Goal: Transaction & Acquisition: Purchase product/service

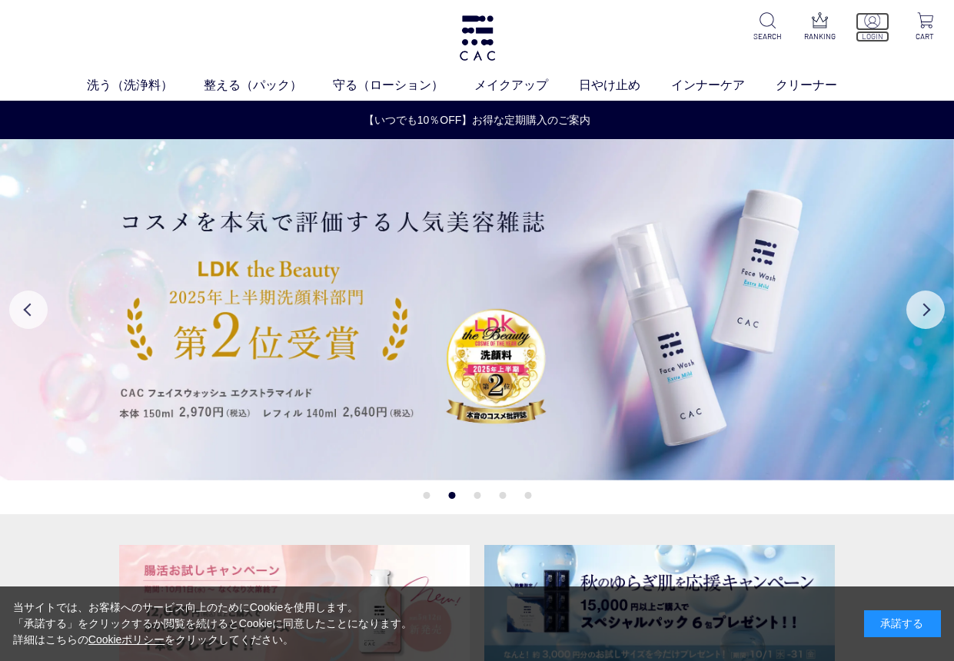
click at [875, 35] on p "LOGIN" at bounding box center [873, 37] width 34 height 12
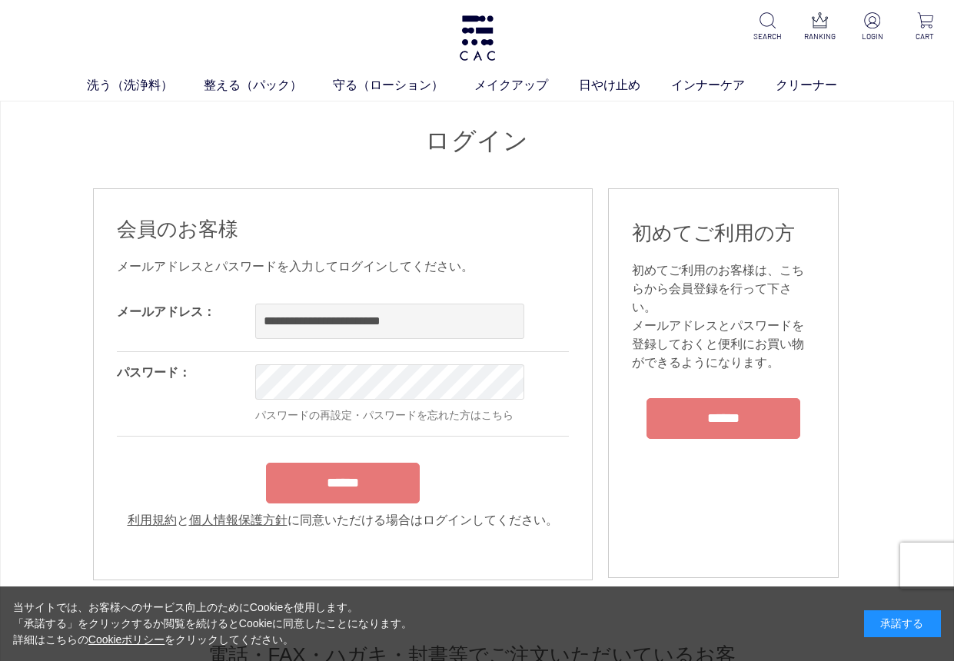
type input "**********"
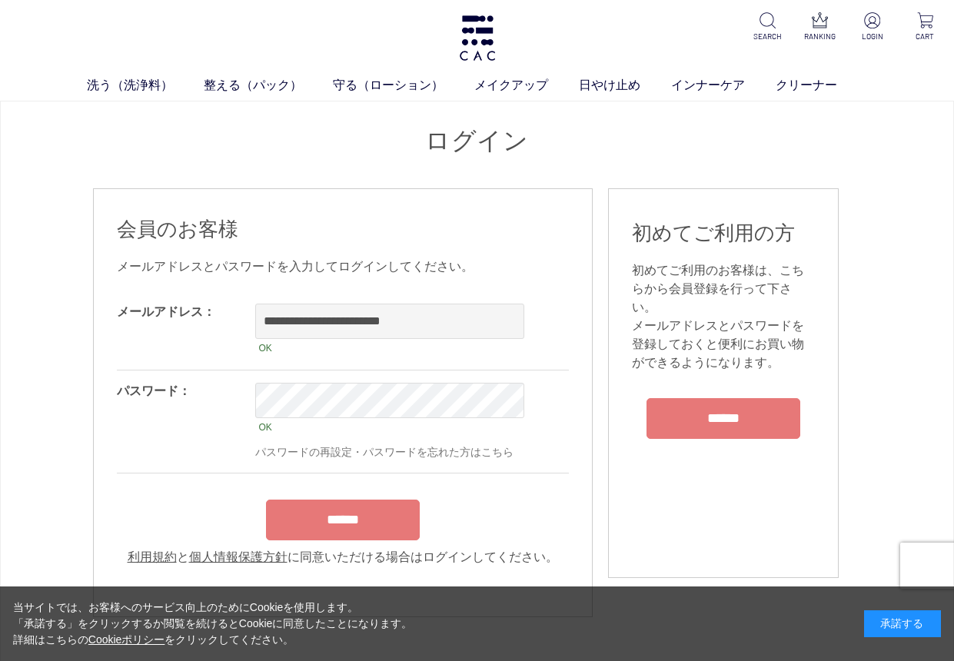
click at [357, 516] on input "******" at bounding box center [343, 520] width 154 height 41
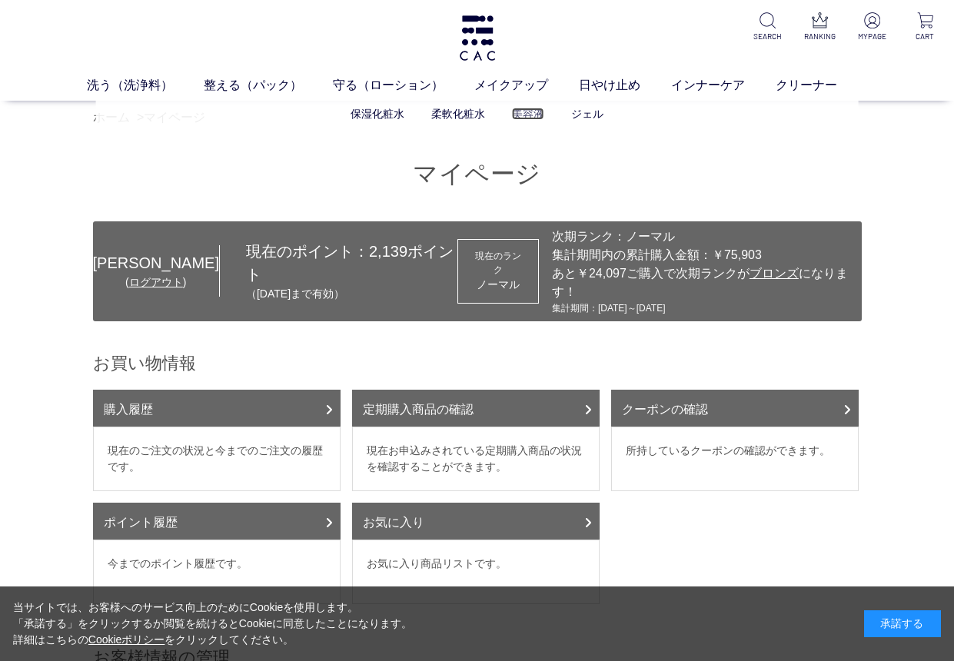
click at [531, 112] on link "美容液" at bounding box center [528, 114] width 32 height 12
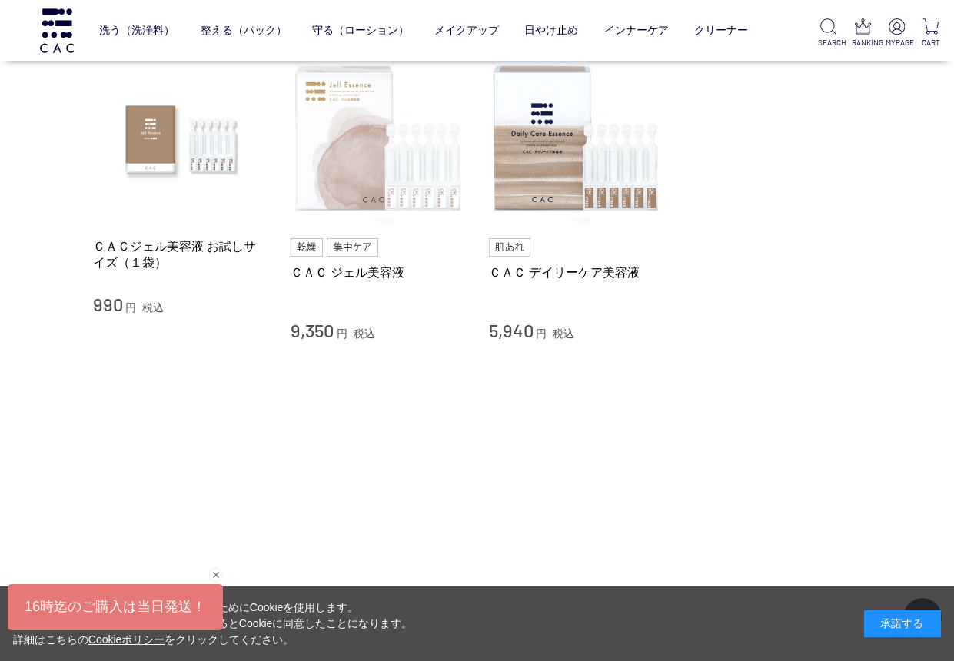
scroll to position [154, 0]
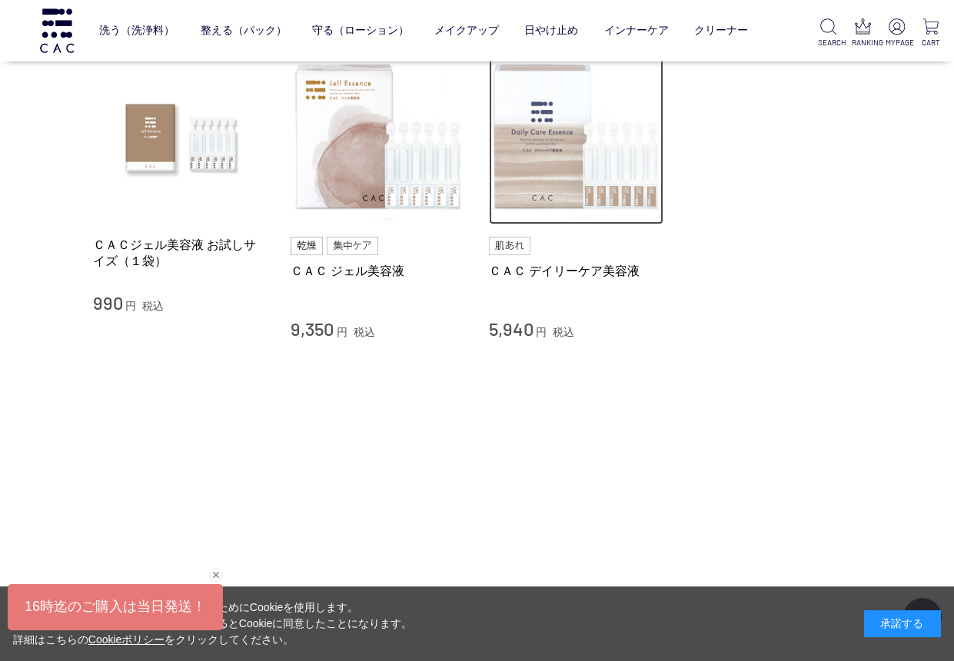
click at [553, 135] on img at bounding box center [576, 137] width 175 height 175
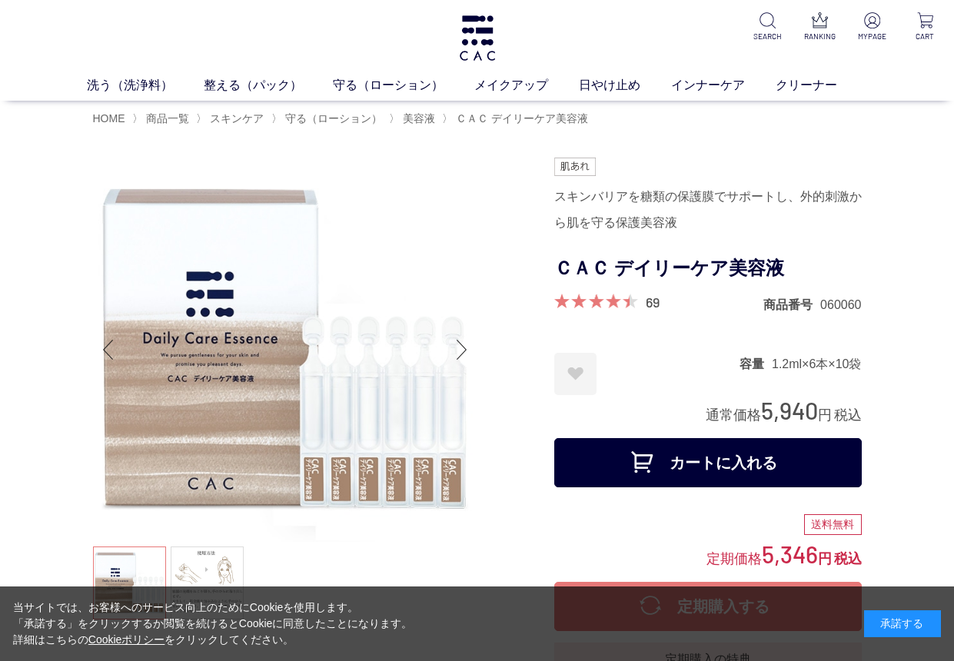
click at [675, 467] on button "カートに入れる" at bounding box center [707, 462] width 307 height 49
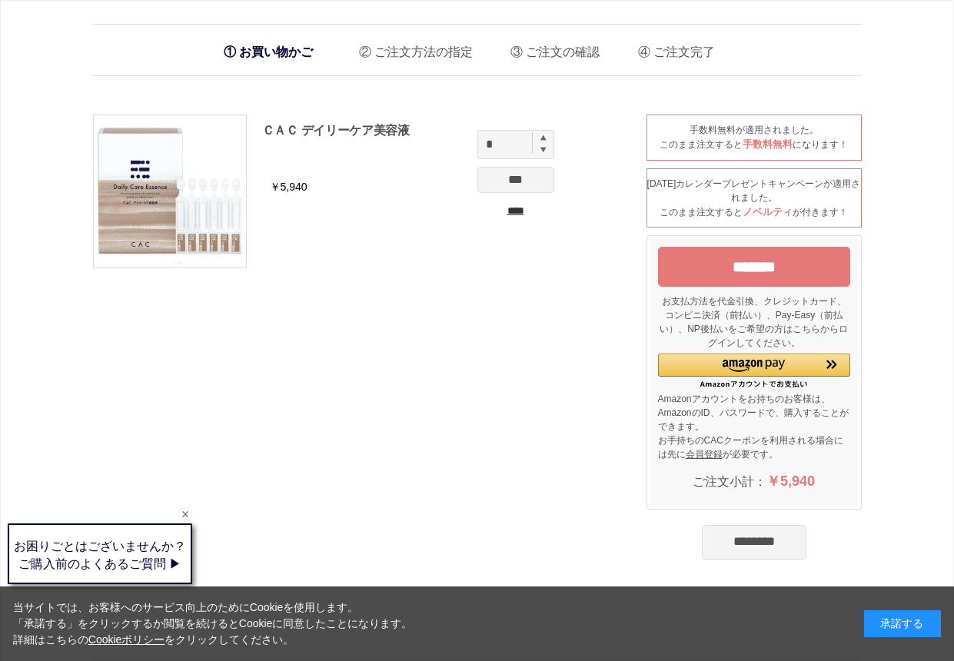
click at [683, 268] on input "*******" at bounding box center [754, 267] width 192 height 40
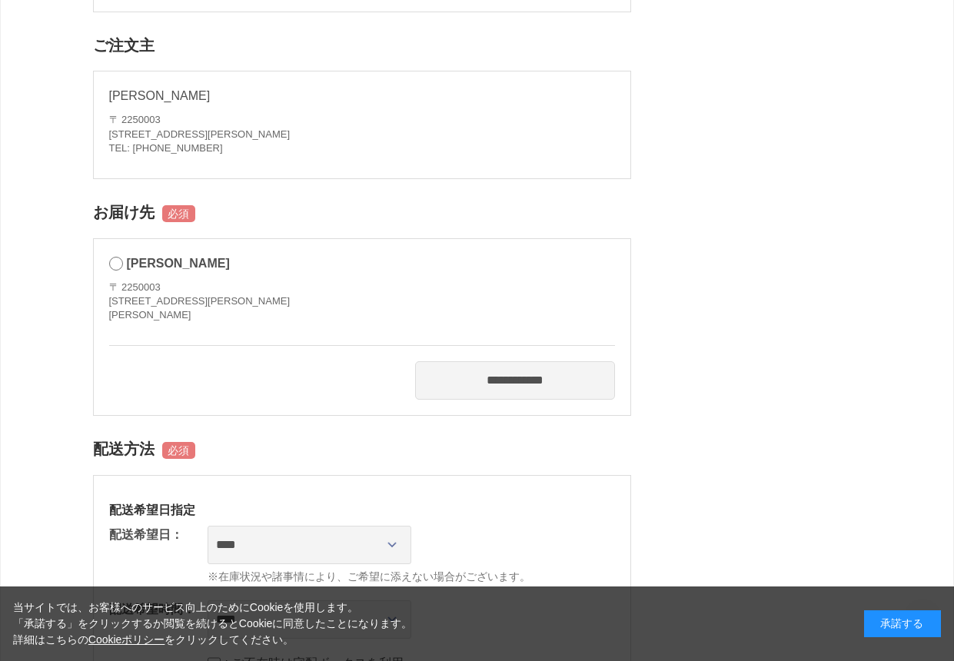
scroll to position [384, 0]
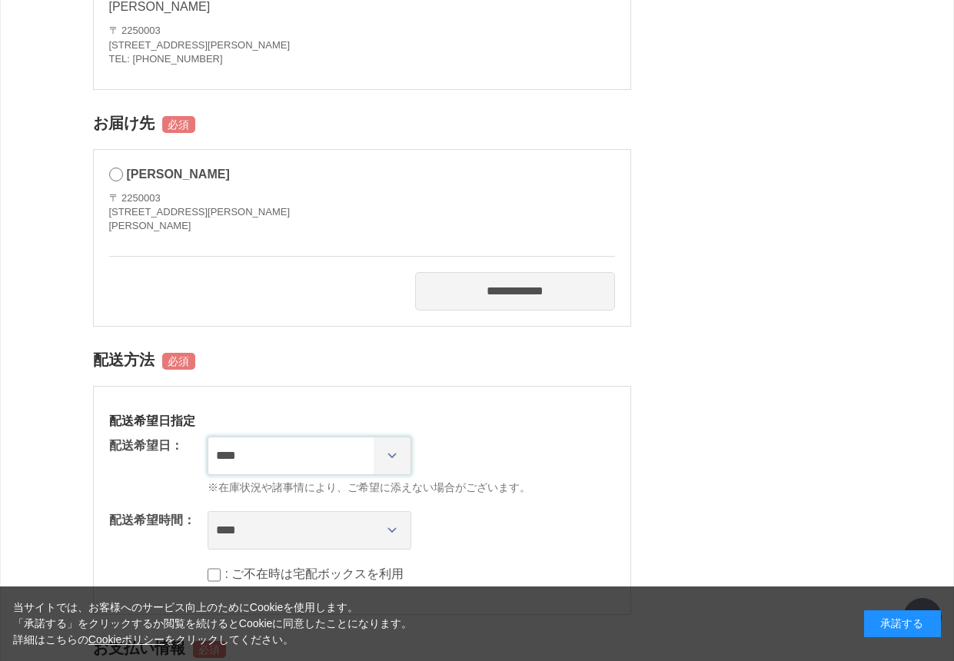
click at [314, 456] on select "**********" at bounding box center [310, 456] width 204 height 38
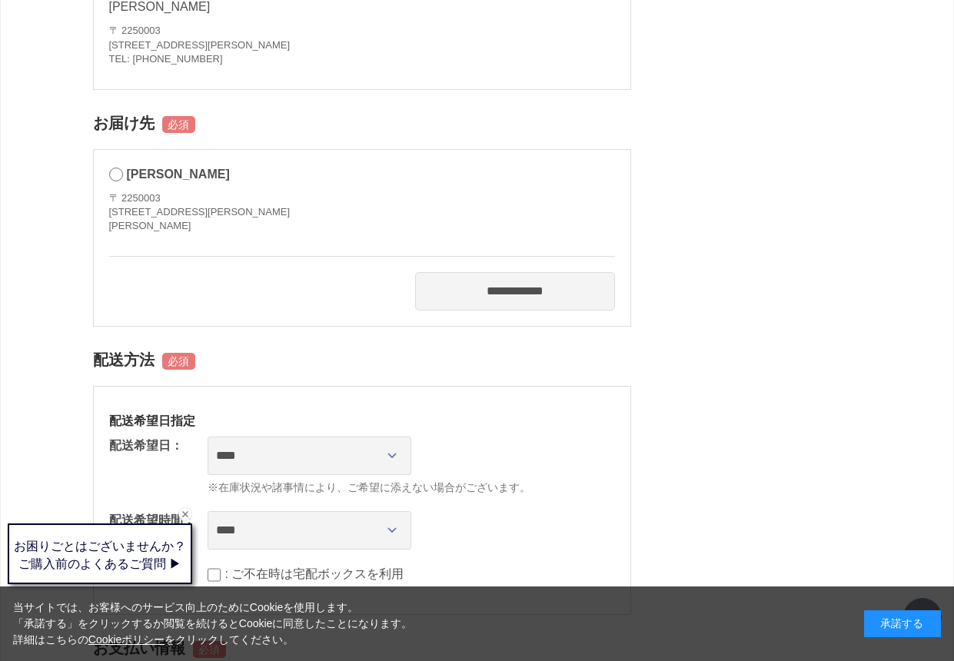
click at [524, 394] on div "**********" at bounding box center [362, 500] width 538 height 229
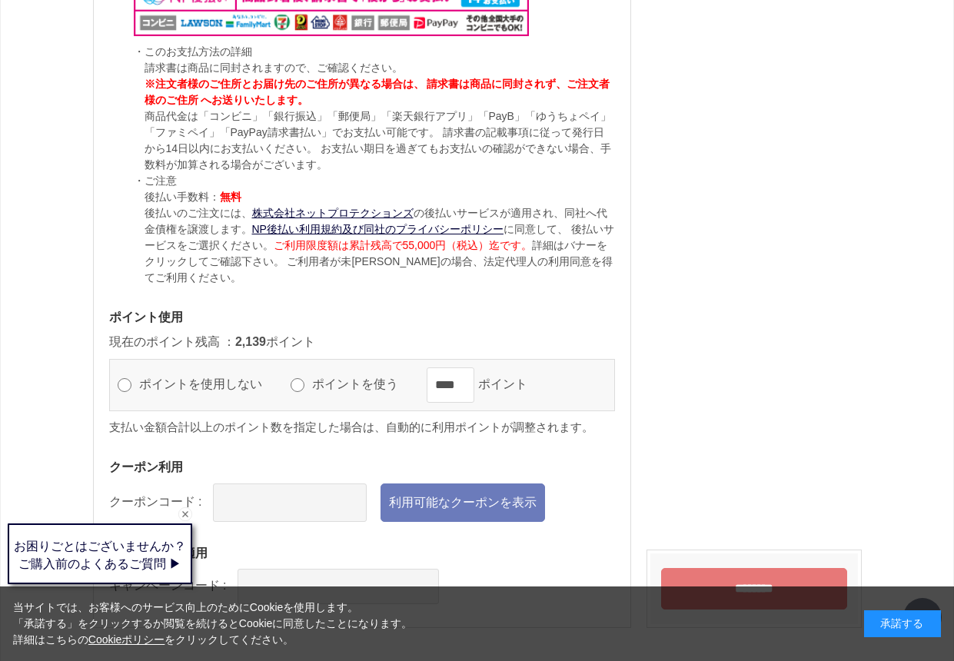
scroll to position [1384, 0]
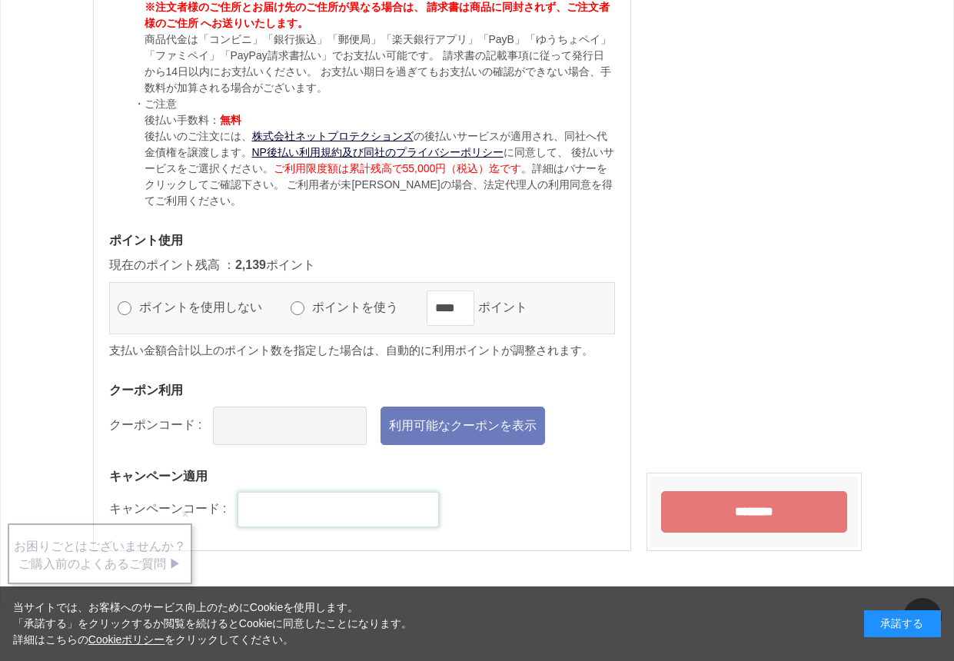
click at [314, 520] on input "text" at bounding box center [338, 509] width 201 height 35
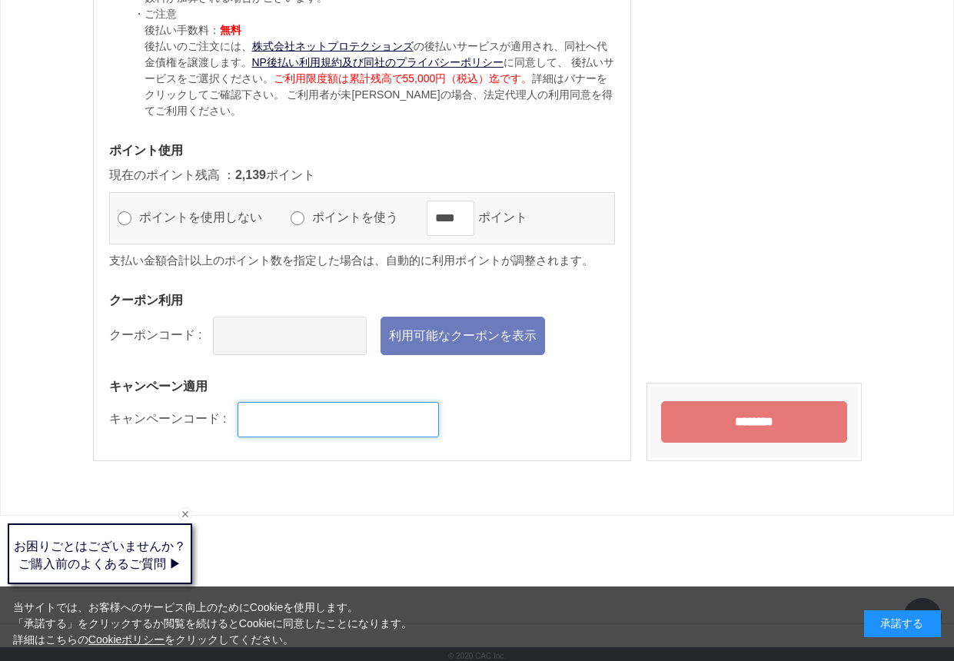
scroll to position [1478, 0]
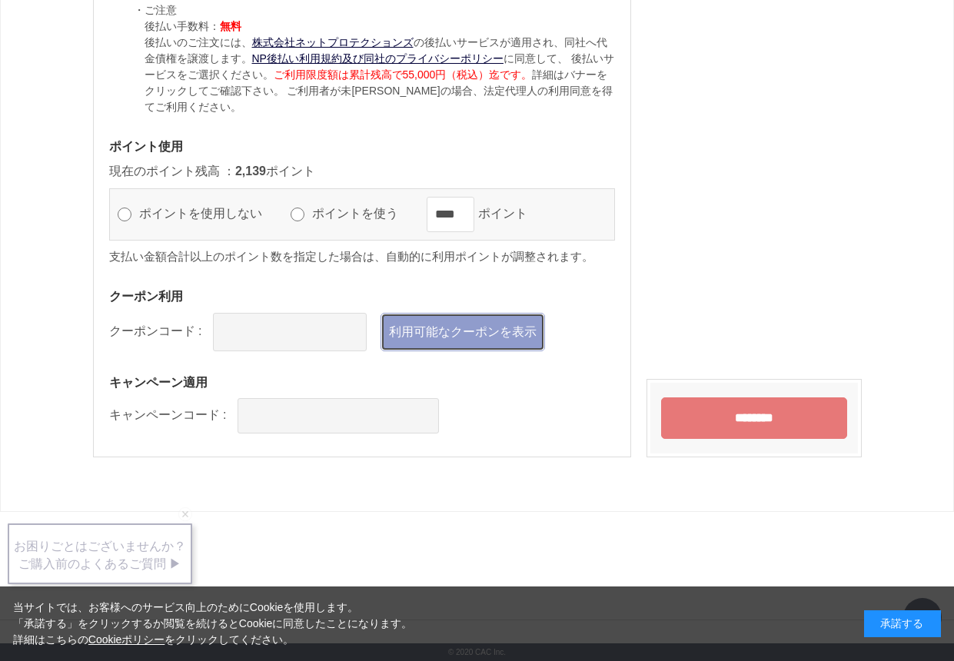
click at [439, 333] on link "利用可能なクーポンを表示" at bounding box center [463, 332] width 165 height 38
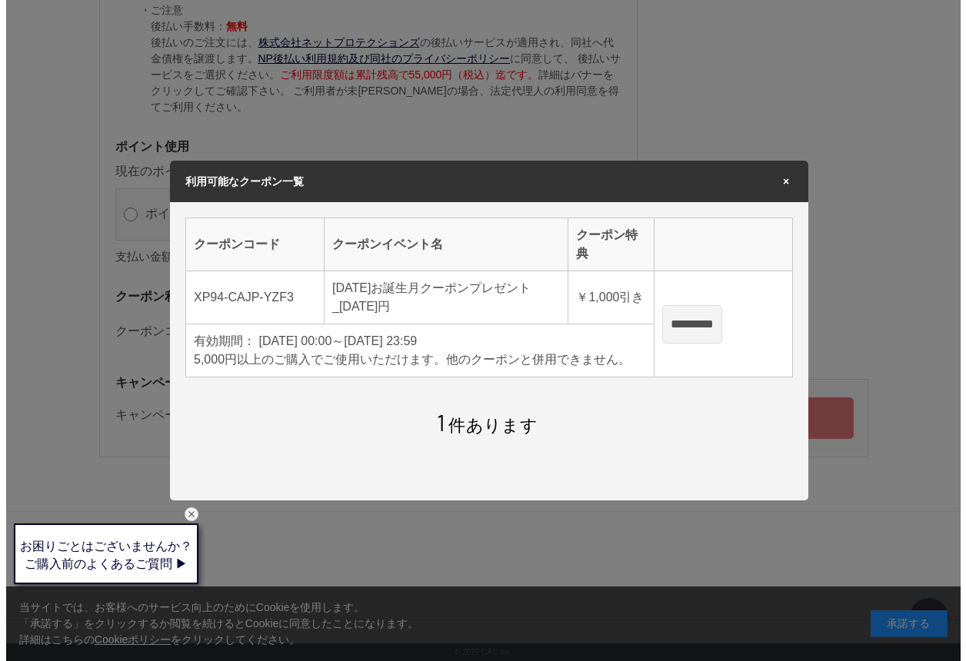
scroll to position [0, 0]
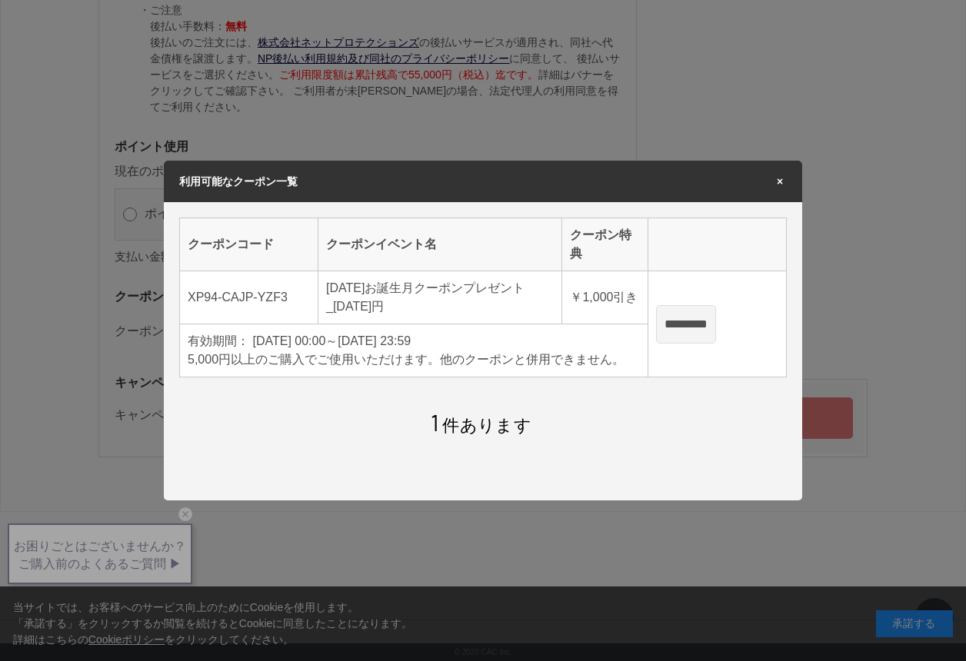
click at [716, 334] on input "*********" at bounding box center [686, 324] width 60 height 38
type input "**********"
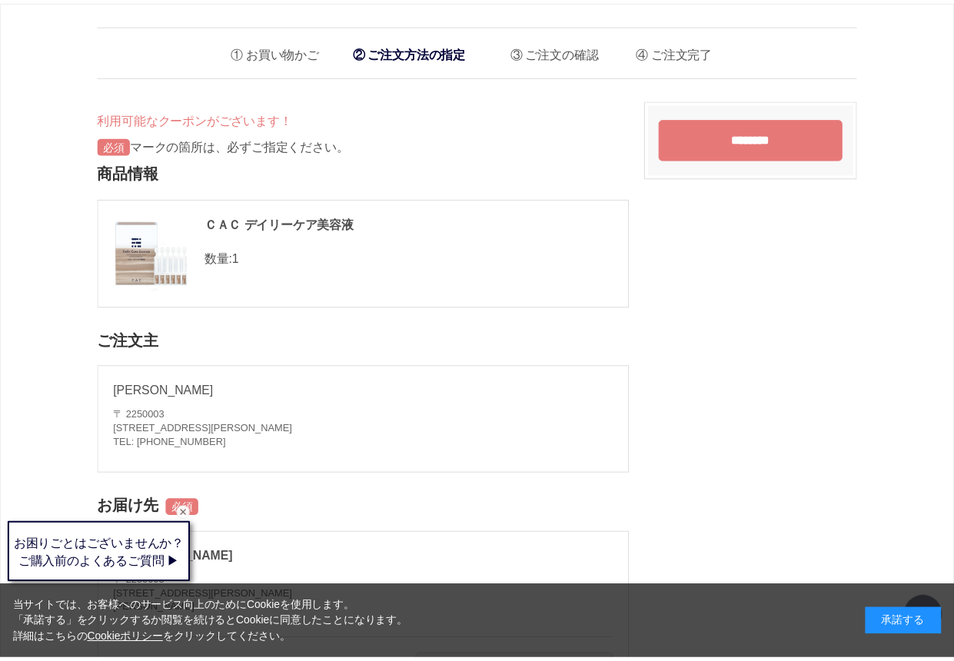
scroll to position [1478, 0]
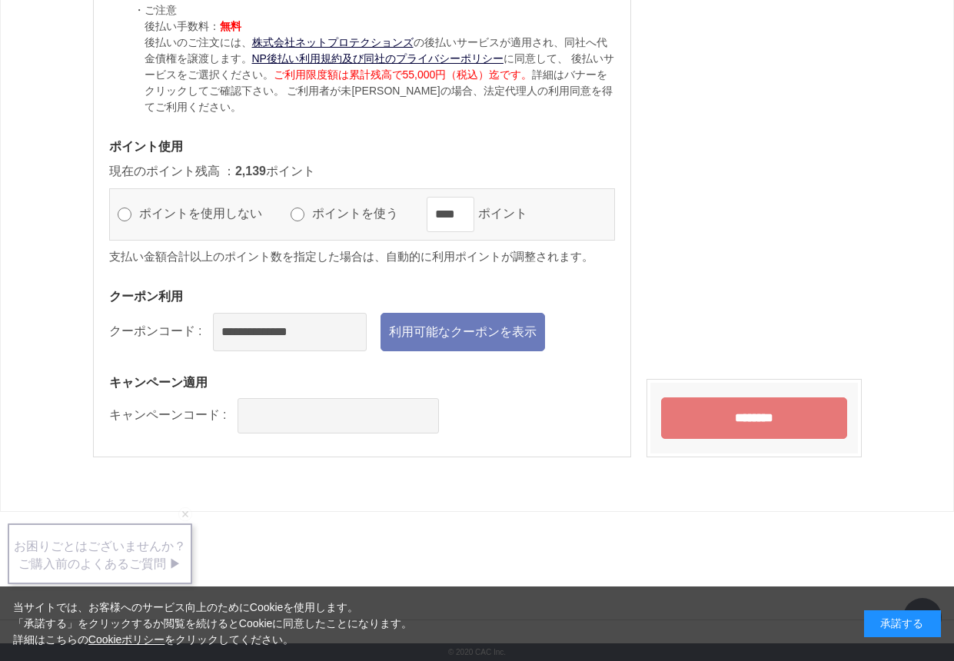
click at [689, 416] on input "********" at bounding box center [754, 418] width 186 height 42
click at [907, 623] on div "承諾する" at bounding box center [902, 623] width 77 height 27
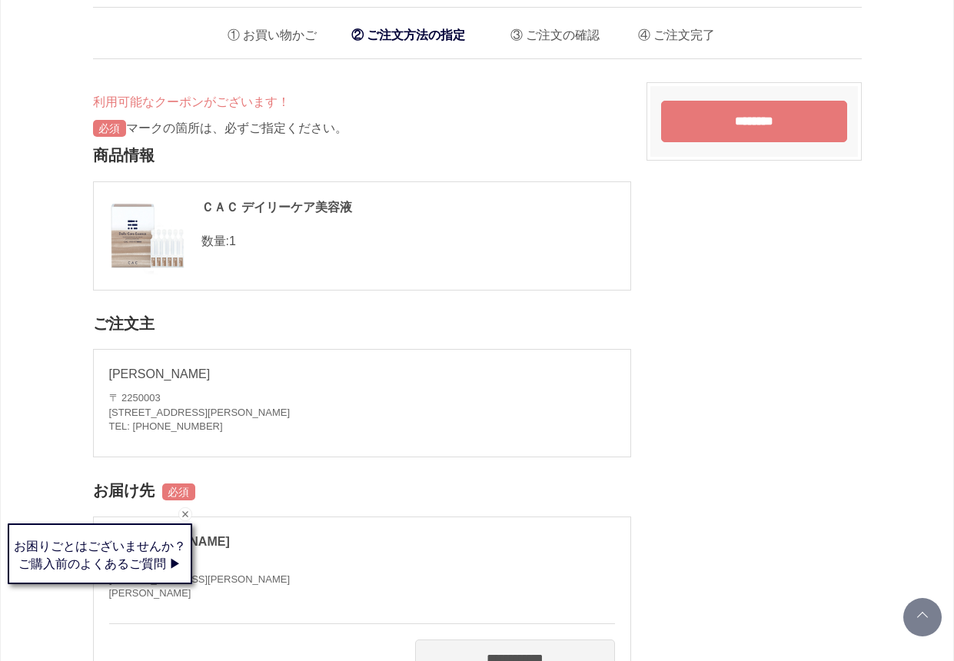
scroll to position [0, 0]
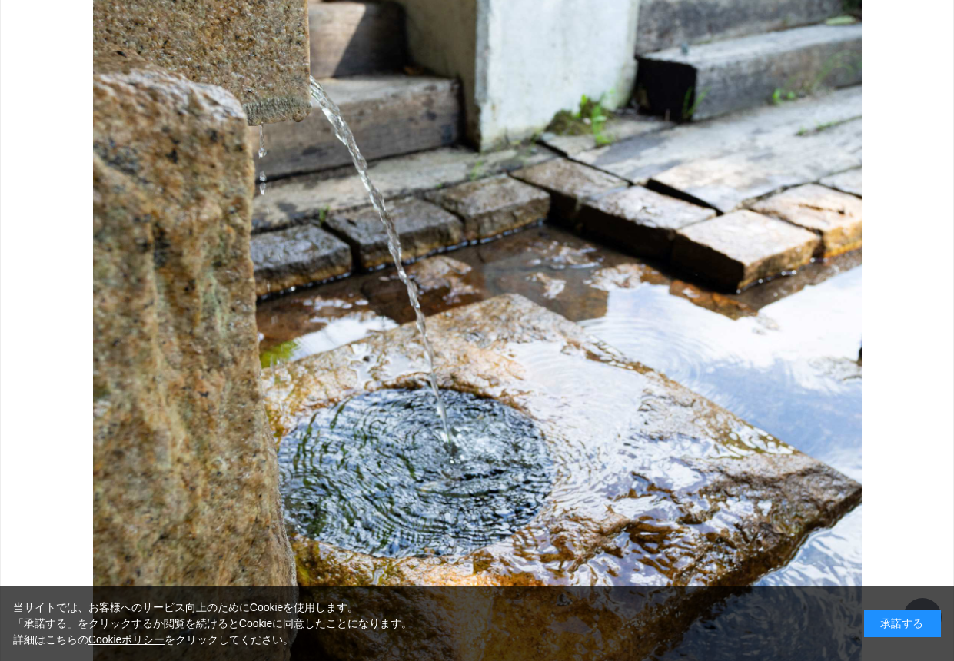
scroll to position [1461, 0]
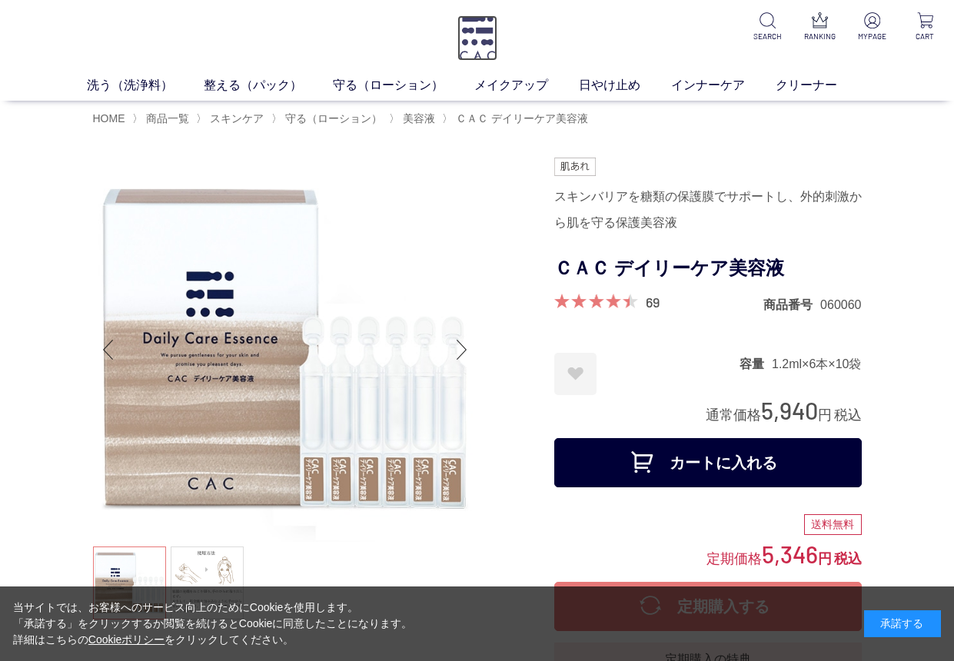
click at [487, 41] on img at bounding box center [477, 37] width 40 height 45
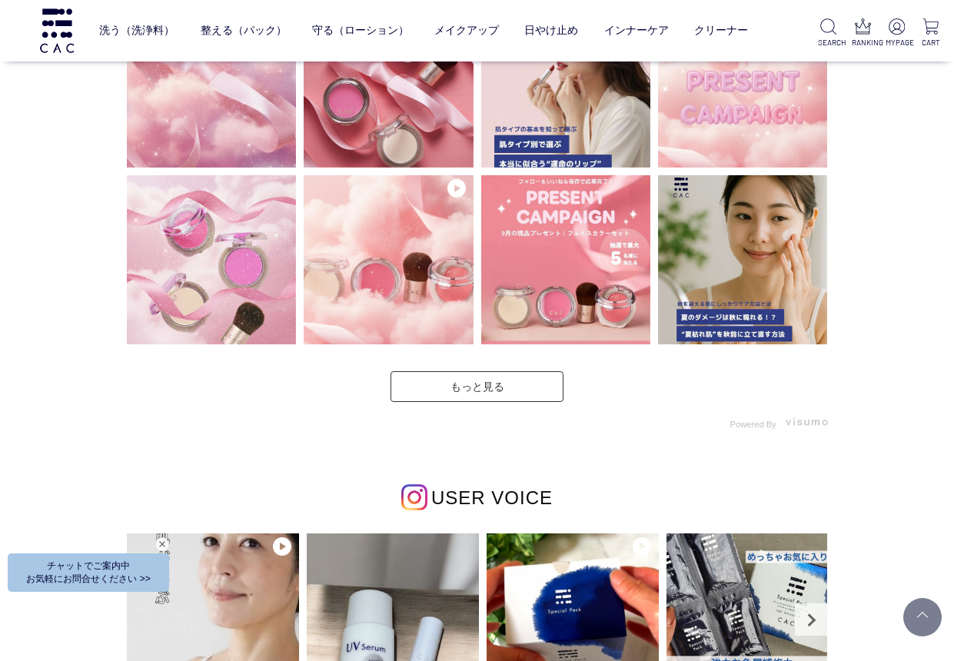
scroll to position [3690, 0]
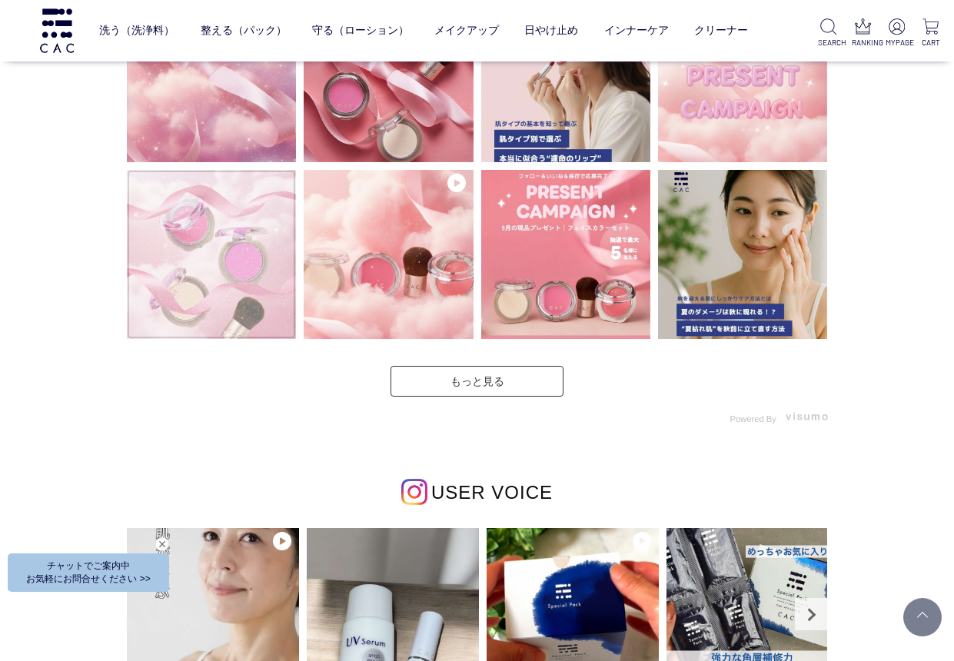
click at [234, 244] on img at bounding box center [211, 254] width 169 height 169
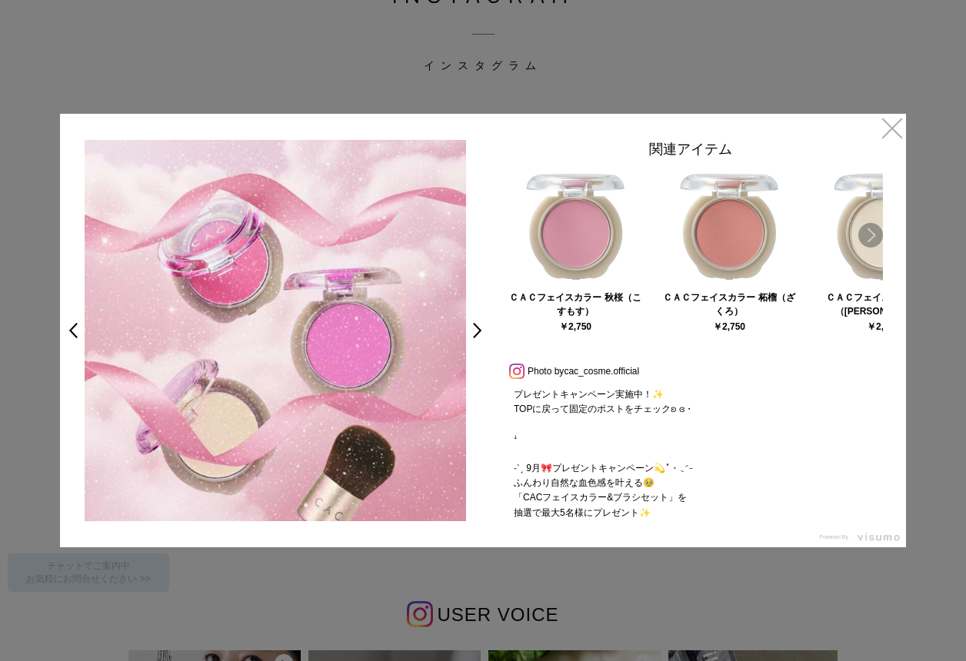
click at [871, 235] on link "Next" at bounding box center [870, 235] width 25 height 25
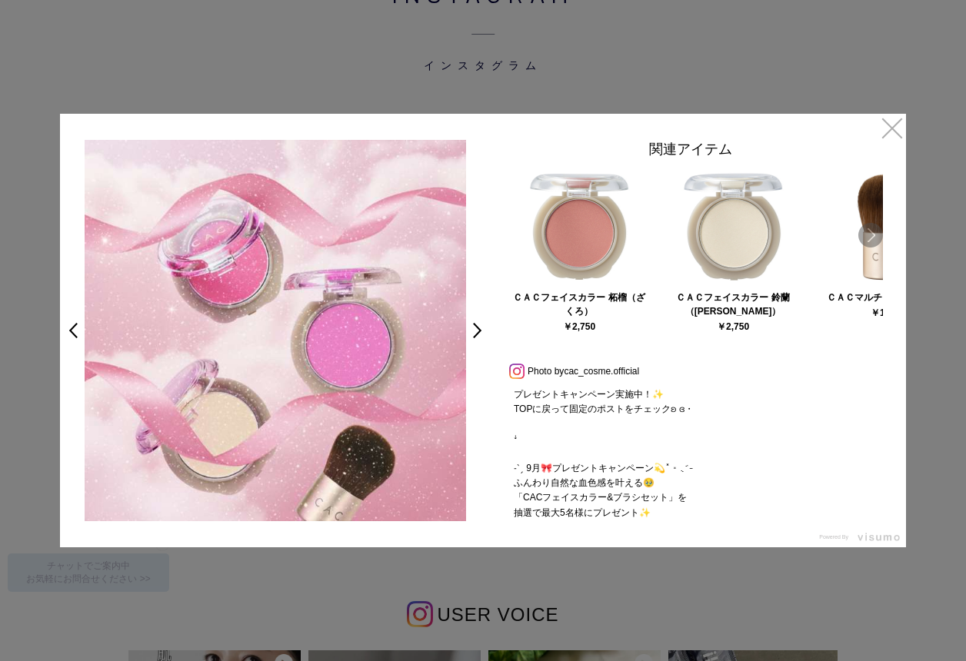
click at [871, 232] on link "Next" at bounding box center [870, 235] width 25 height 25
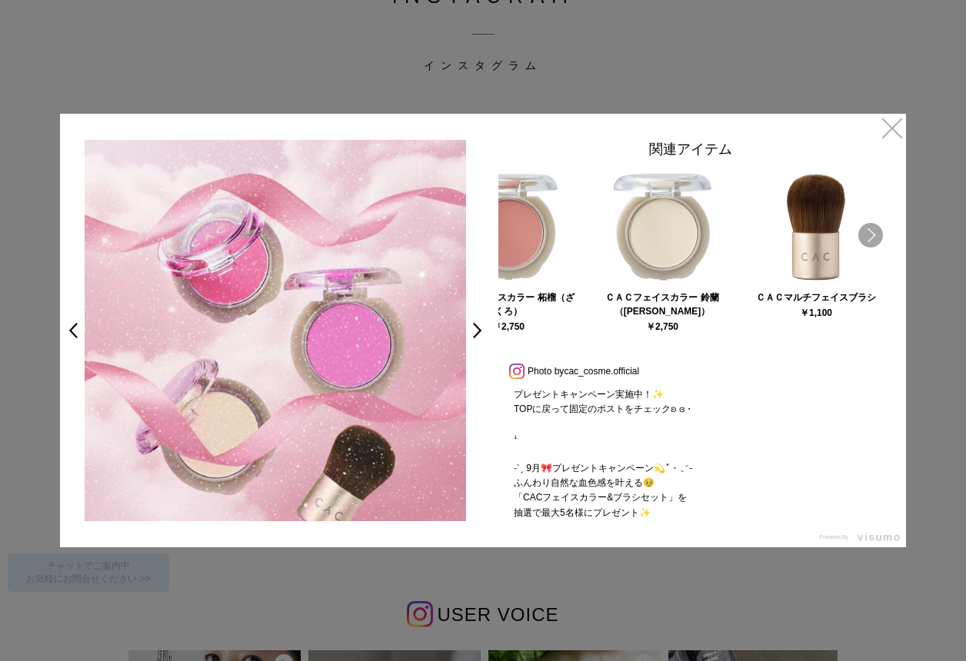
click at [871, 232] on link "Next" at bounding box center [870, 235] width 25 height 25
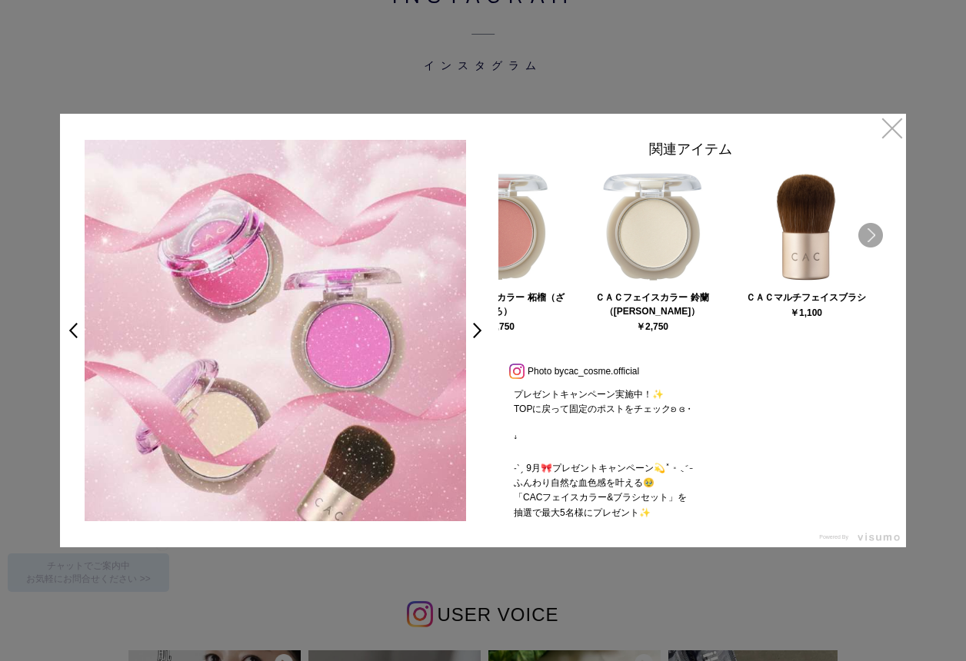
click at [871, 232] on link "Next" at bounding box center [870, 235] width 25 height 25
click at [517, 237] on link "Prev" at bounding box center [510, 235] width 25 height 25
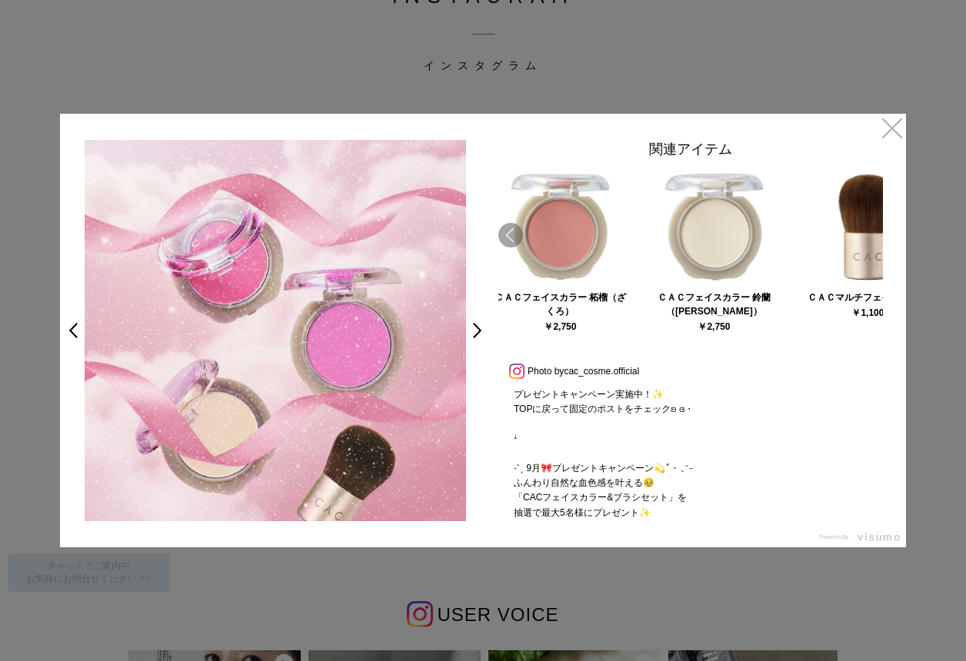
click at [517, 237] on link "Prev" at bounding box center [510, 235] width 25 height 25
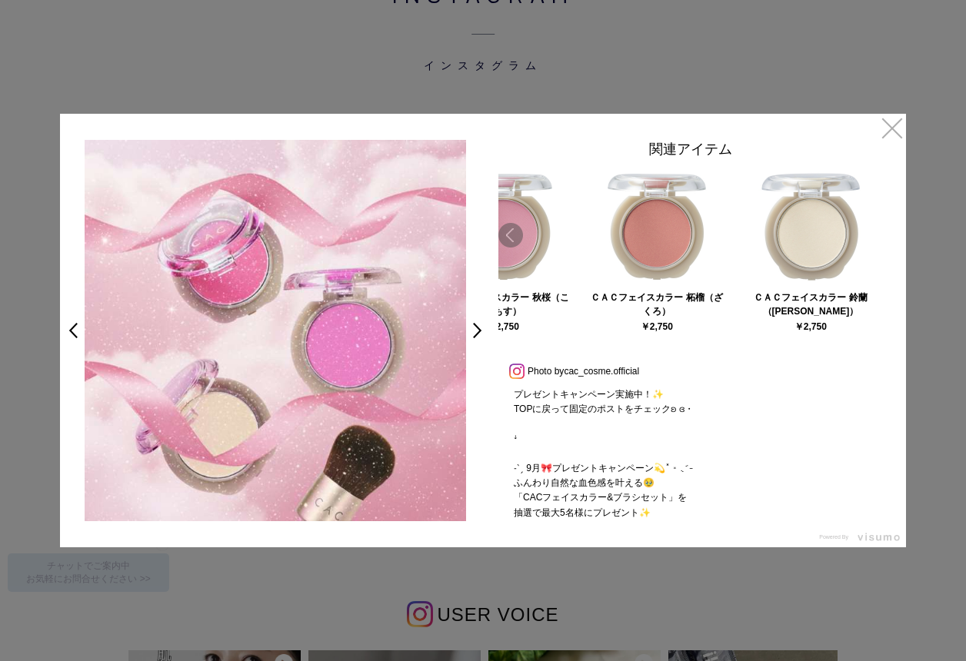
click at [517, 237] on link "Prev" at bounding box center [510, 235] width 25 height 25
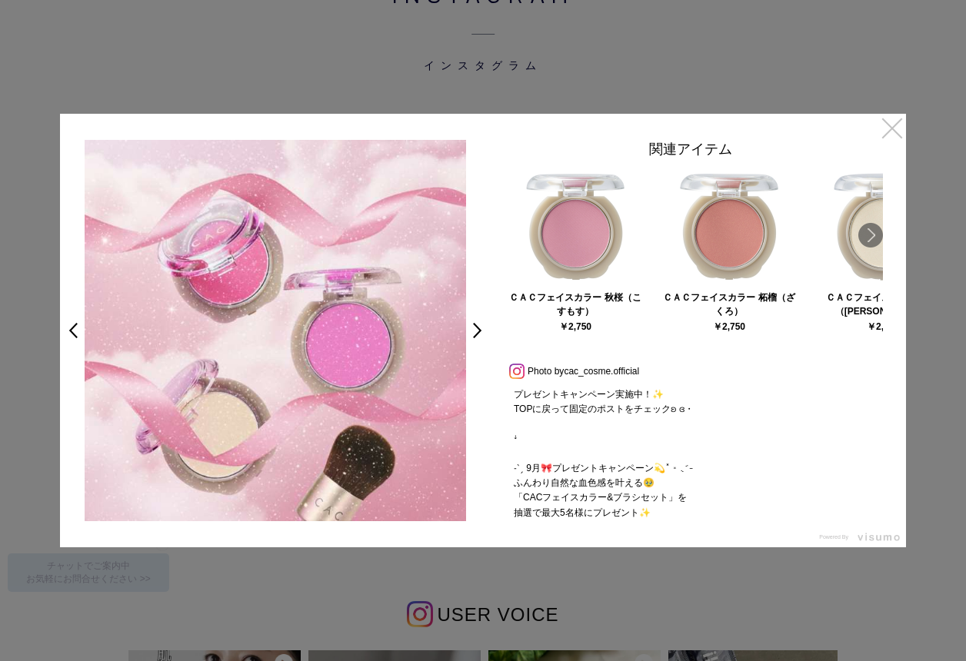
click at [887, 118] on link "×" at bounding box center [892, 128] width 28 height 28
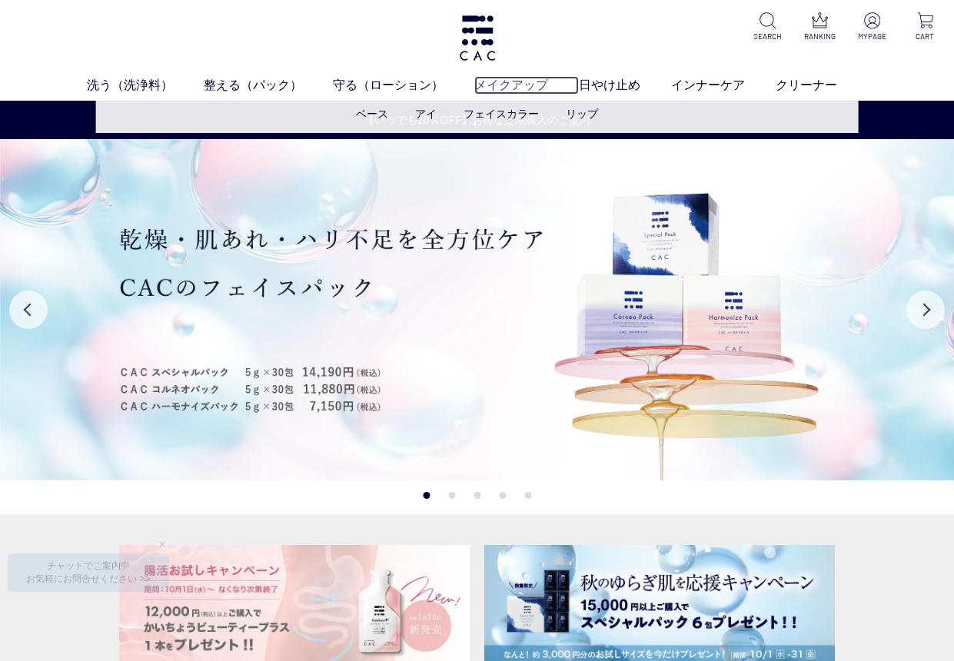
click at [492, 84] on link "メイクアップ" at bounding box center [526, 85] width 105 height 18
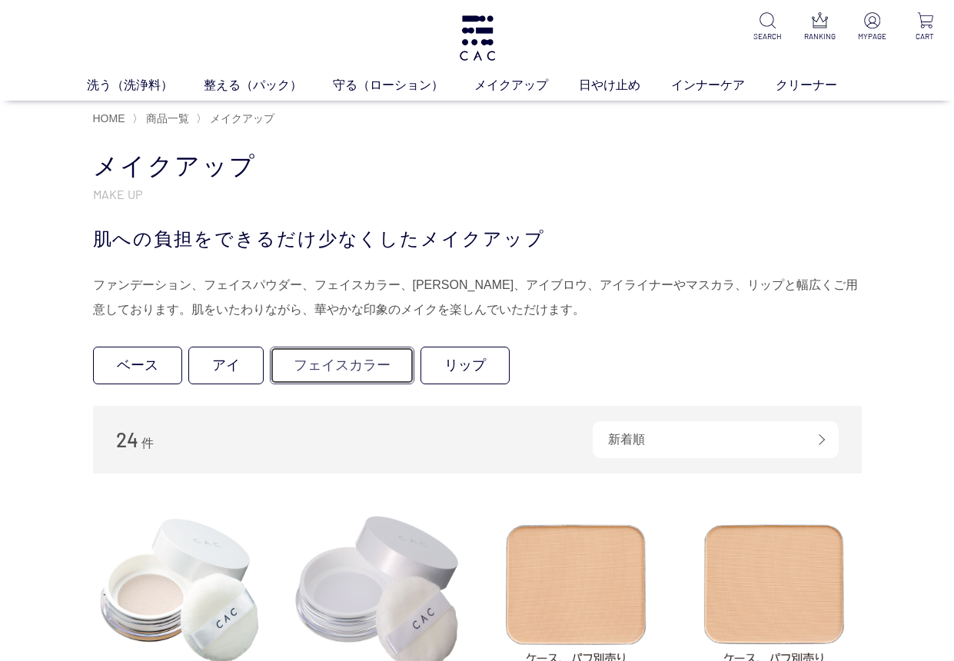
click at [333, 371] on link "フェイスカラー" at bounding box center [342, 366] width 145 height 38
click at [228, 363] on link "アイ" at bounding box center [225, 366] width 75 height 38
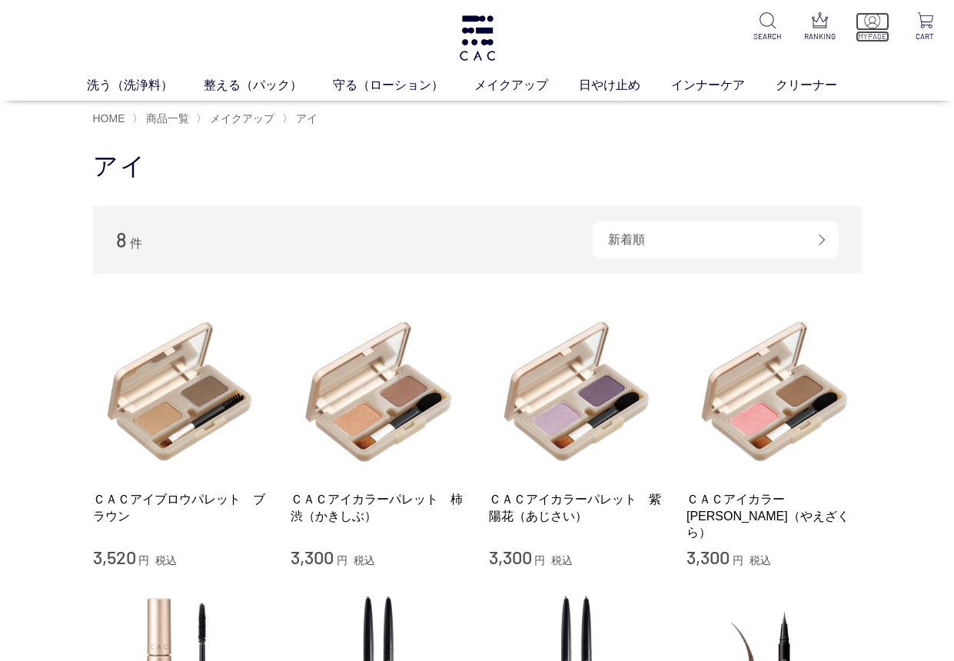
click at [871, 27] on img at bounding box center [872, 20] width 16 height 16
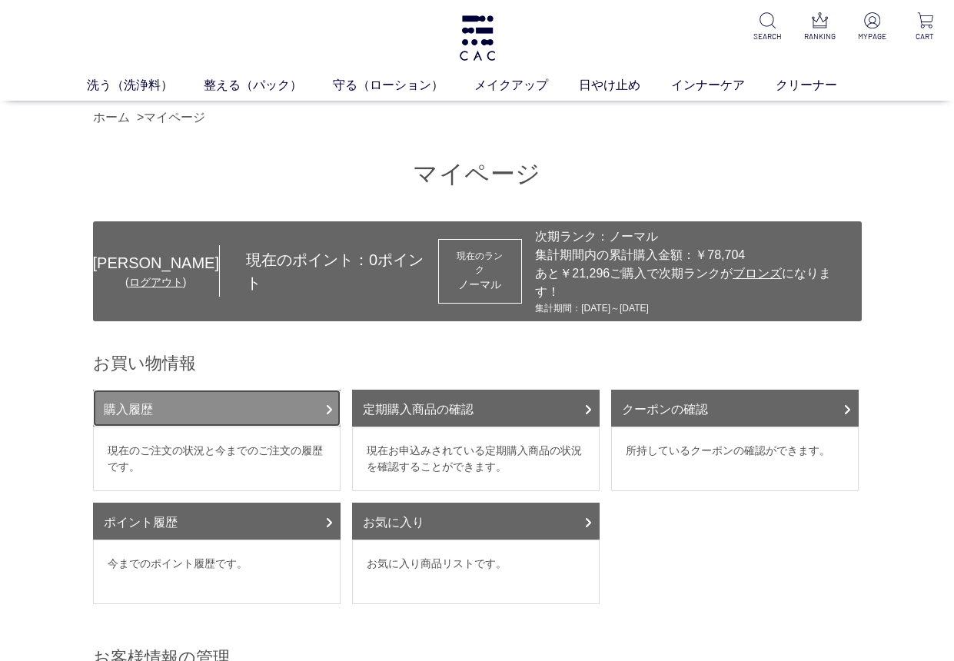
click at [198, 396] on link "購入履歴" at bounding box center [217, 408] width 248 height 37
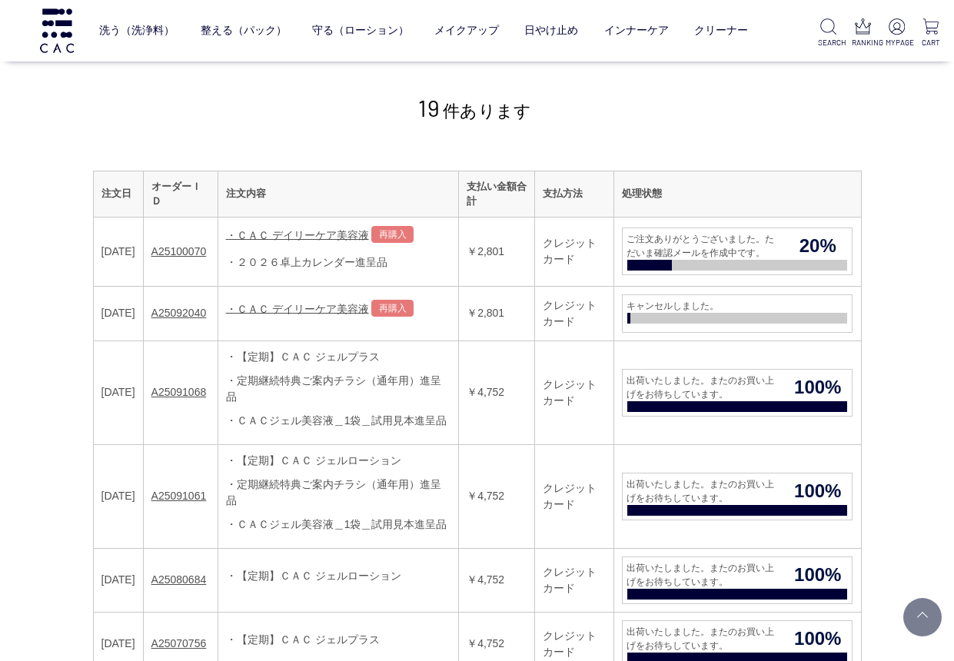
scroll to position [231, 0]
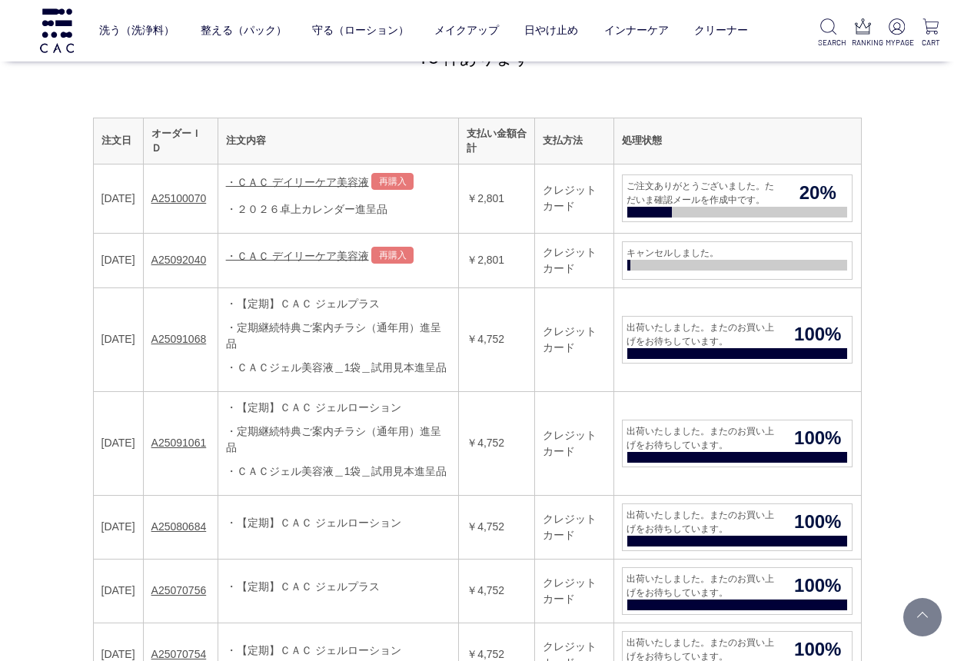
click at [218, 198] on td "A25100070" at bounding box center [180, 198] width 75 height 69
click at [204, 197] on link "A25100070" at bounding box center [178, 198] width 55 height 12
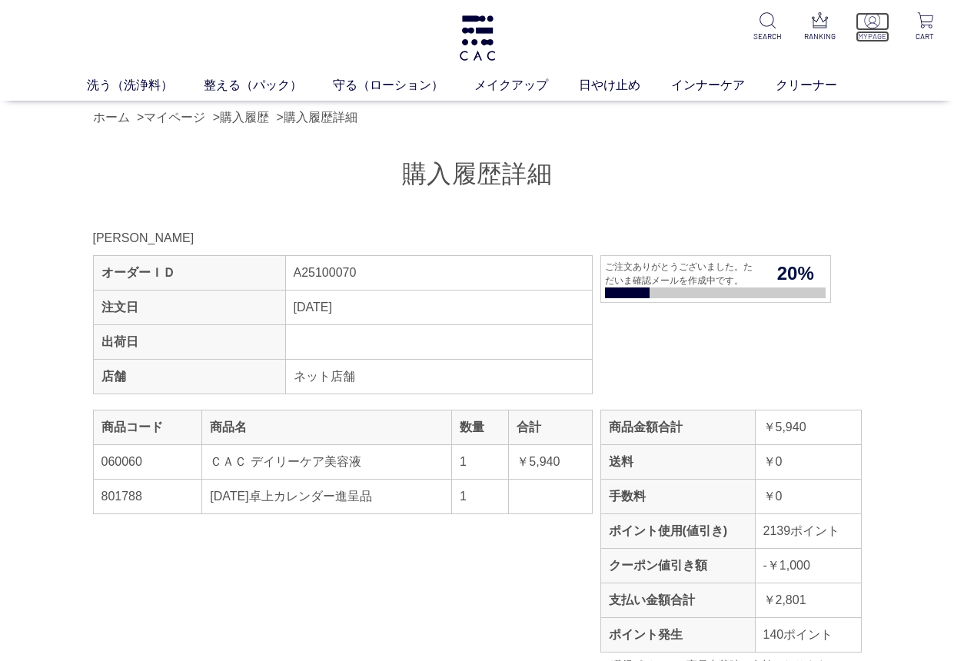
click at [869, 28] on p at bounding box center [873, 21] width 34 height 18
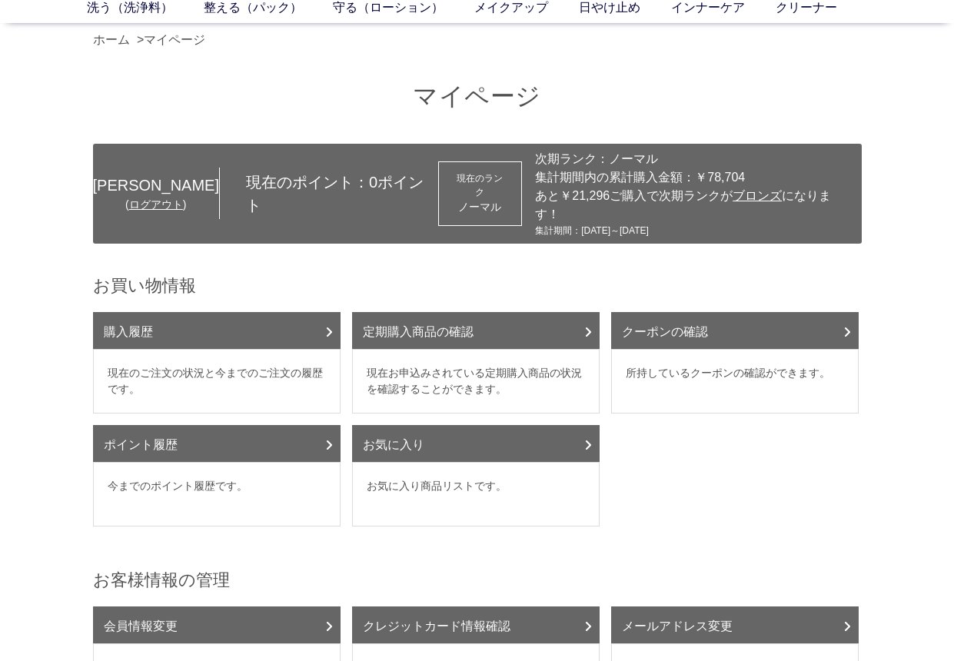
scroll to position [77, 0]
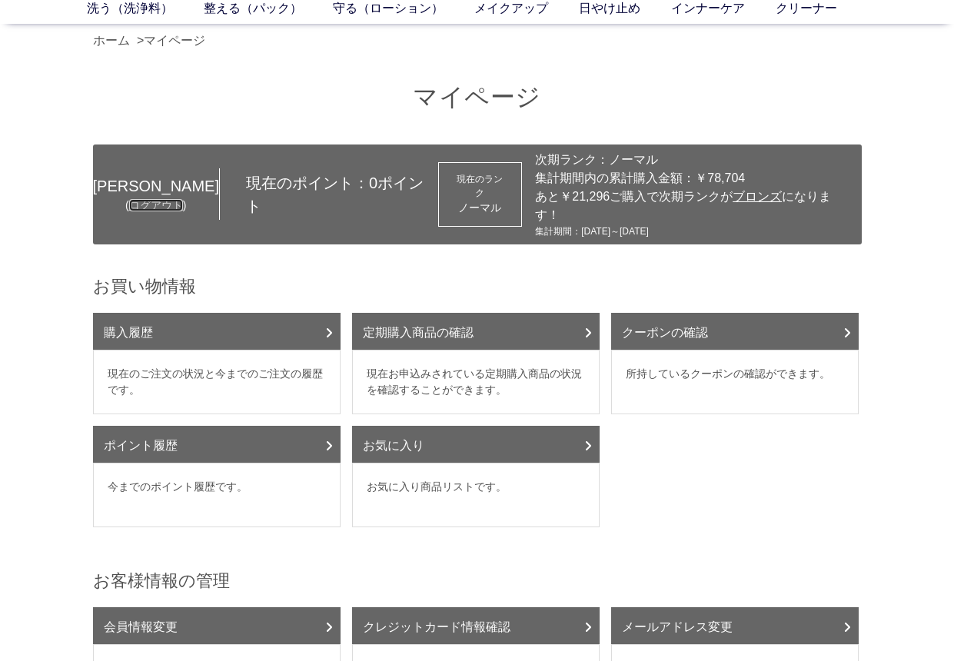
click at [137, 199] on link "ログアウト" at bounding box center [156, 205] width 54 height 12
